Goal: Task Accomplishment & Management: Manage account settings

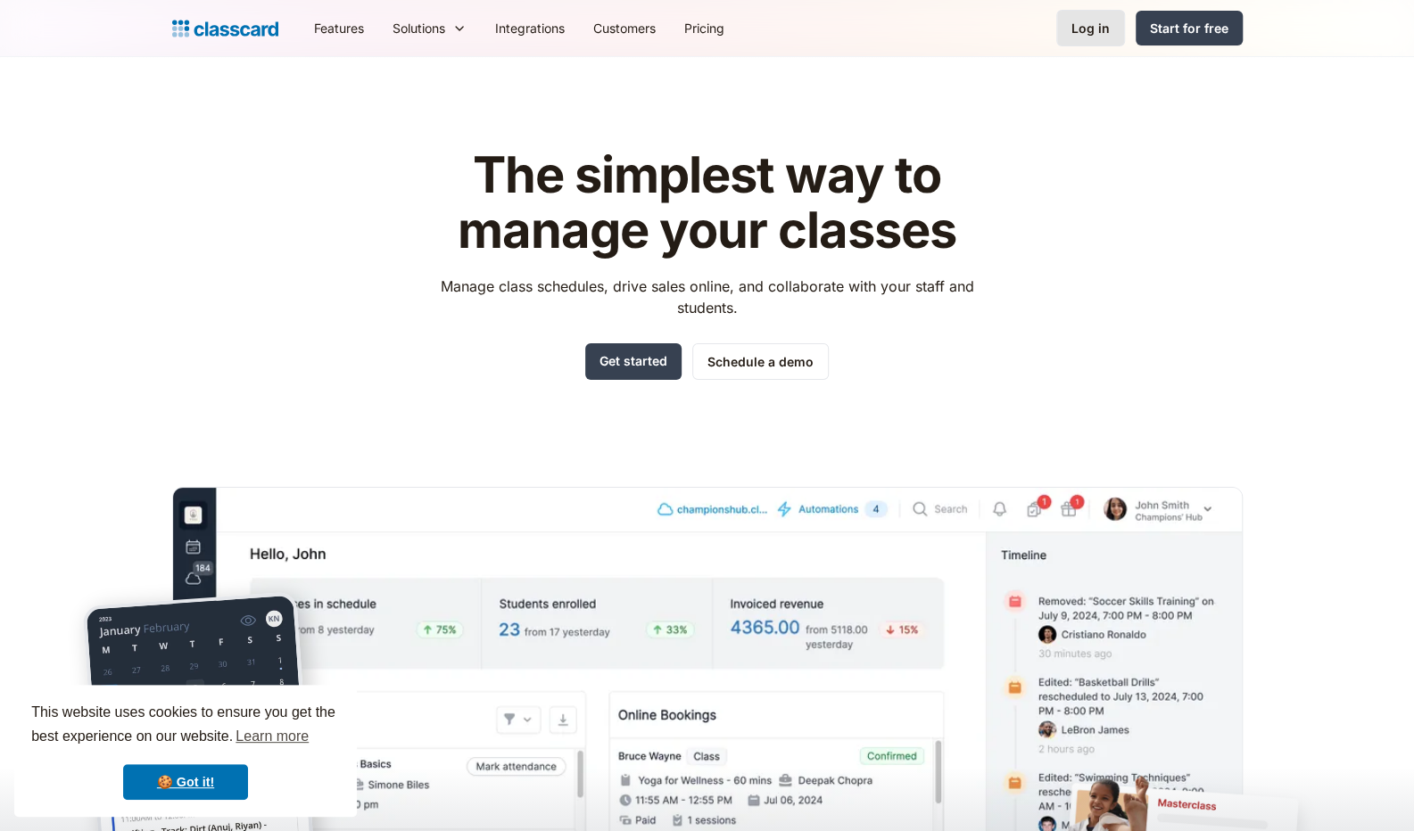
click at [1063, 12] on link "Log in" at bounding box center [1090, 28] width 69 height 37
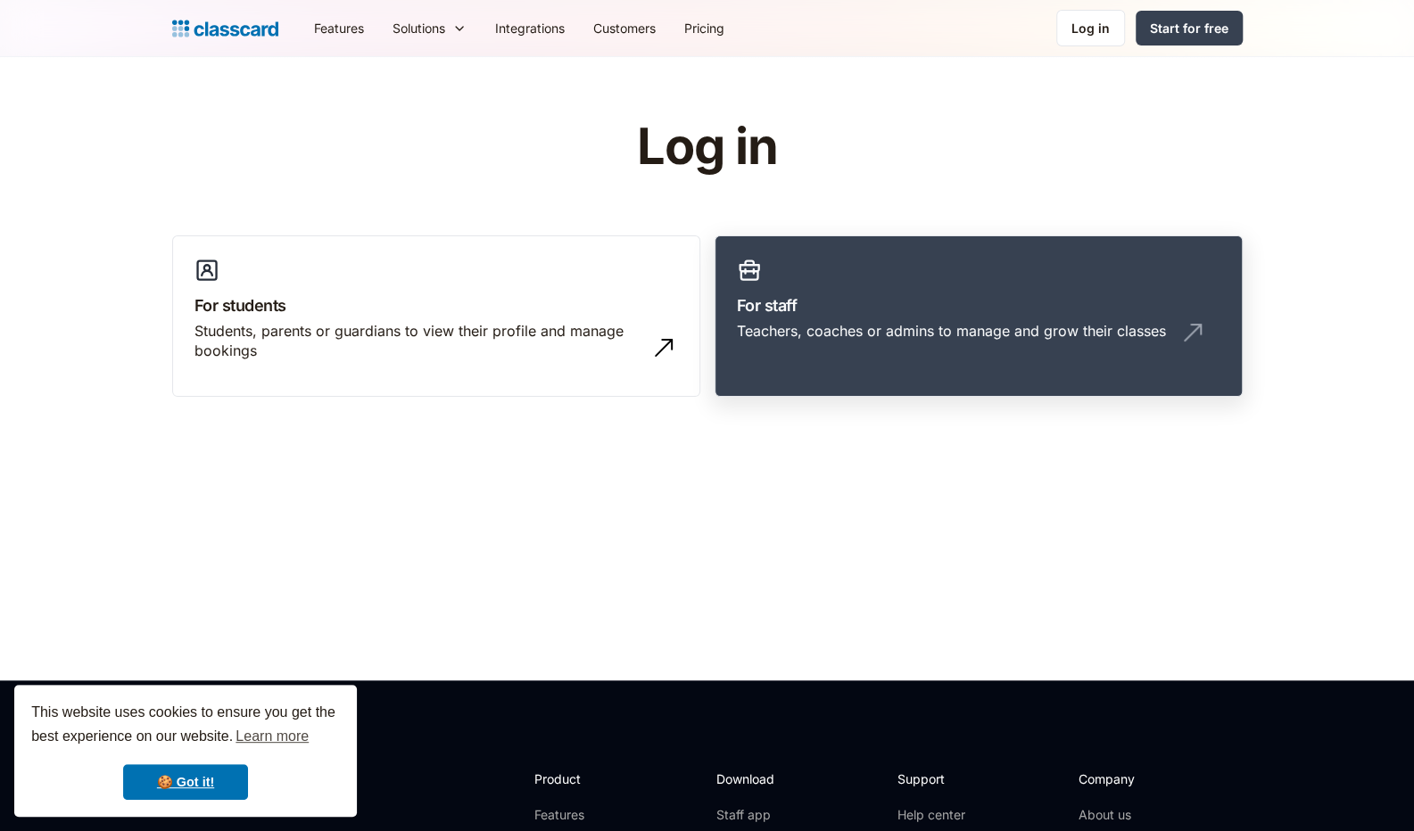
click at [841, 352] on div "Teachers, coaches or admins to manage and grow their classes" at bounding box center [978, 338] width 483 height 34
